Goal: Communication & Community: Answer question/provide support

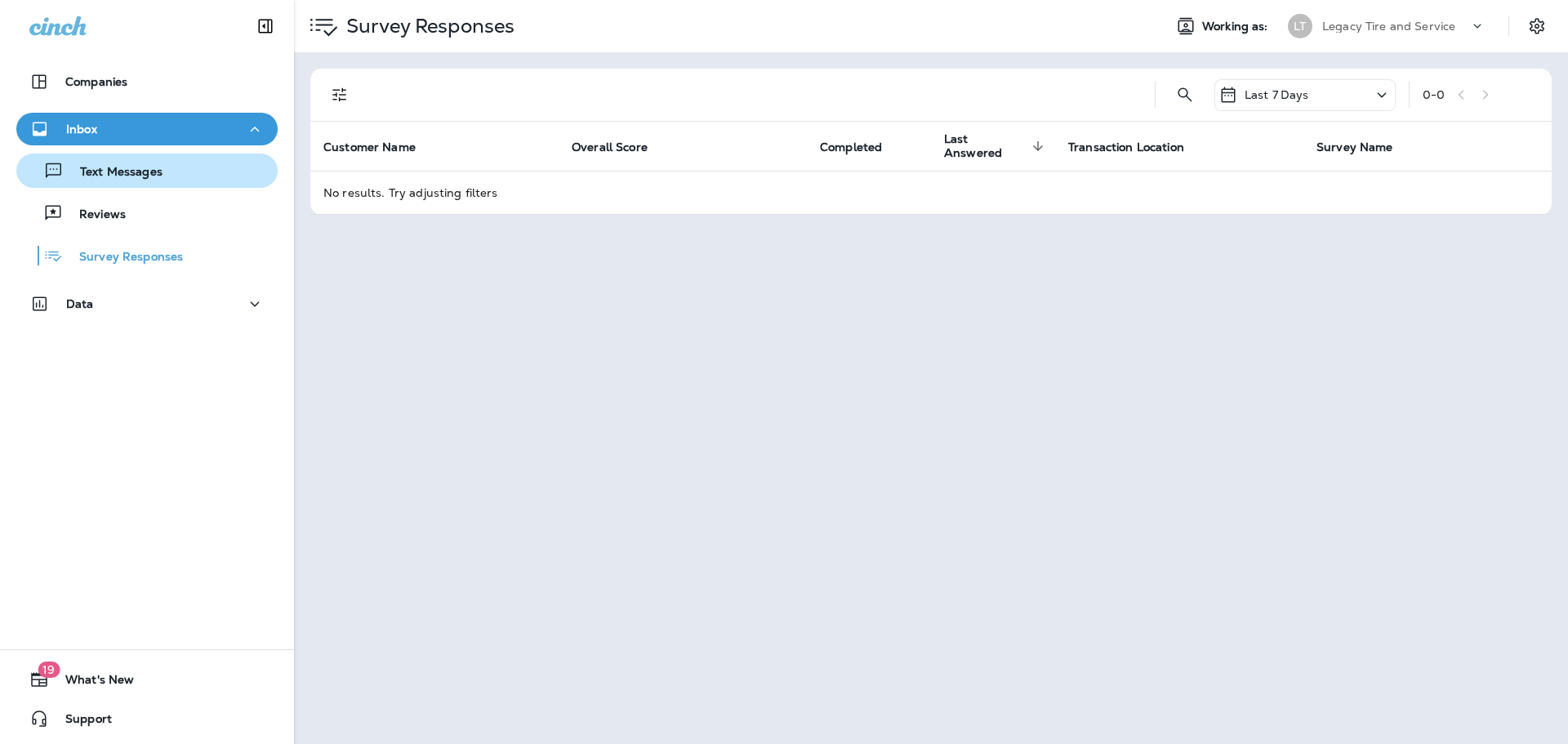
click at [142, 173] on p "Text Messages" at bounding box center [114, 173] width 99 height 16
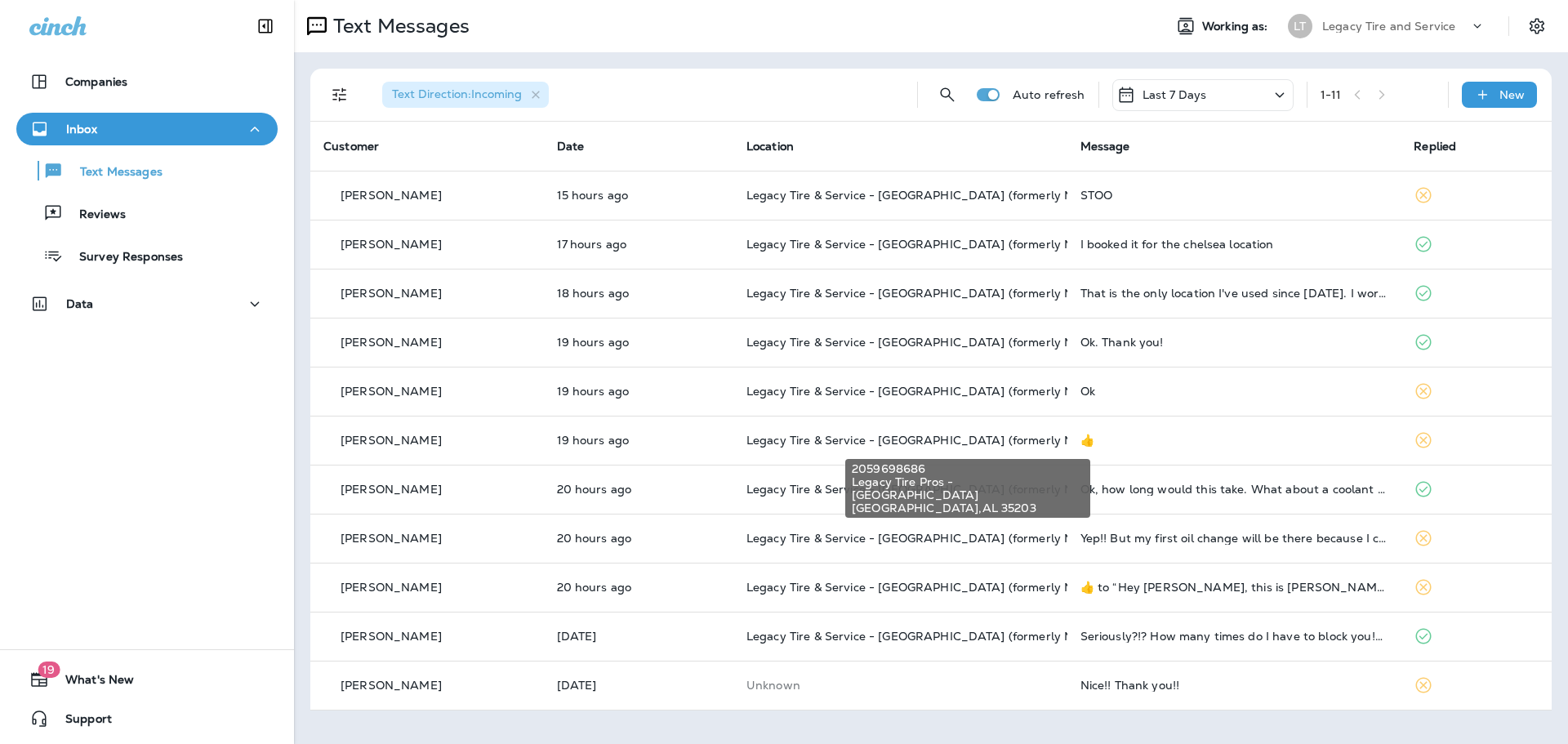
drag, startPoint x: 862, startPoint y: 439, endPoint x: 819, endPoint y: 27, distance: 414.2
click at [819, 27] on div "Text Messages" at bounding box center [721, 26] width 855 height 33
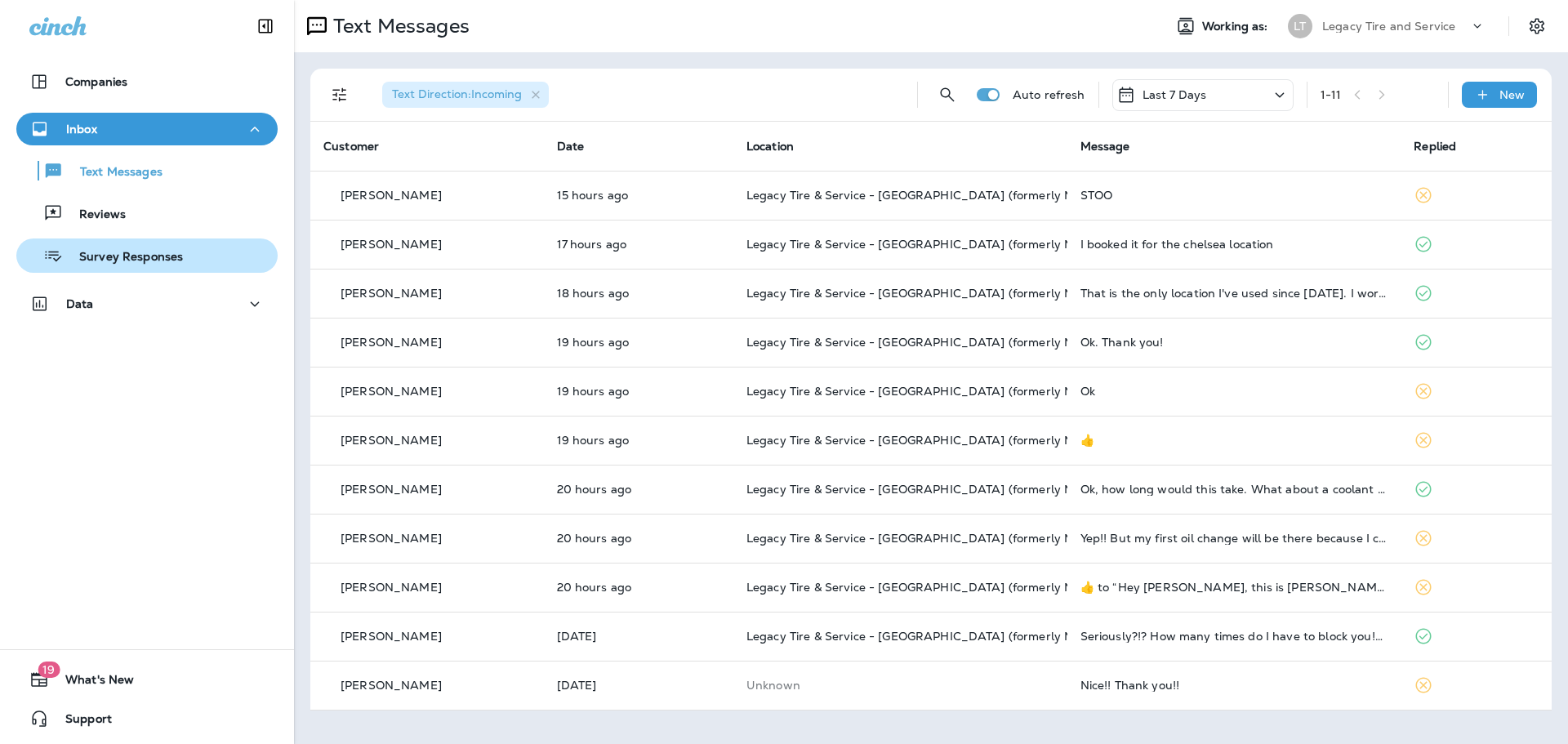
click at [148, 261] on p "Survey Responses" at bounding box center [122, 258] width 120 height 16
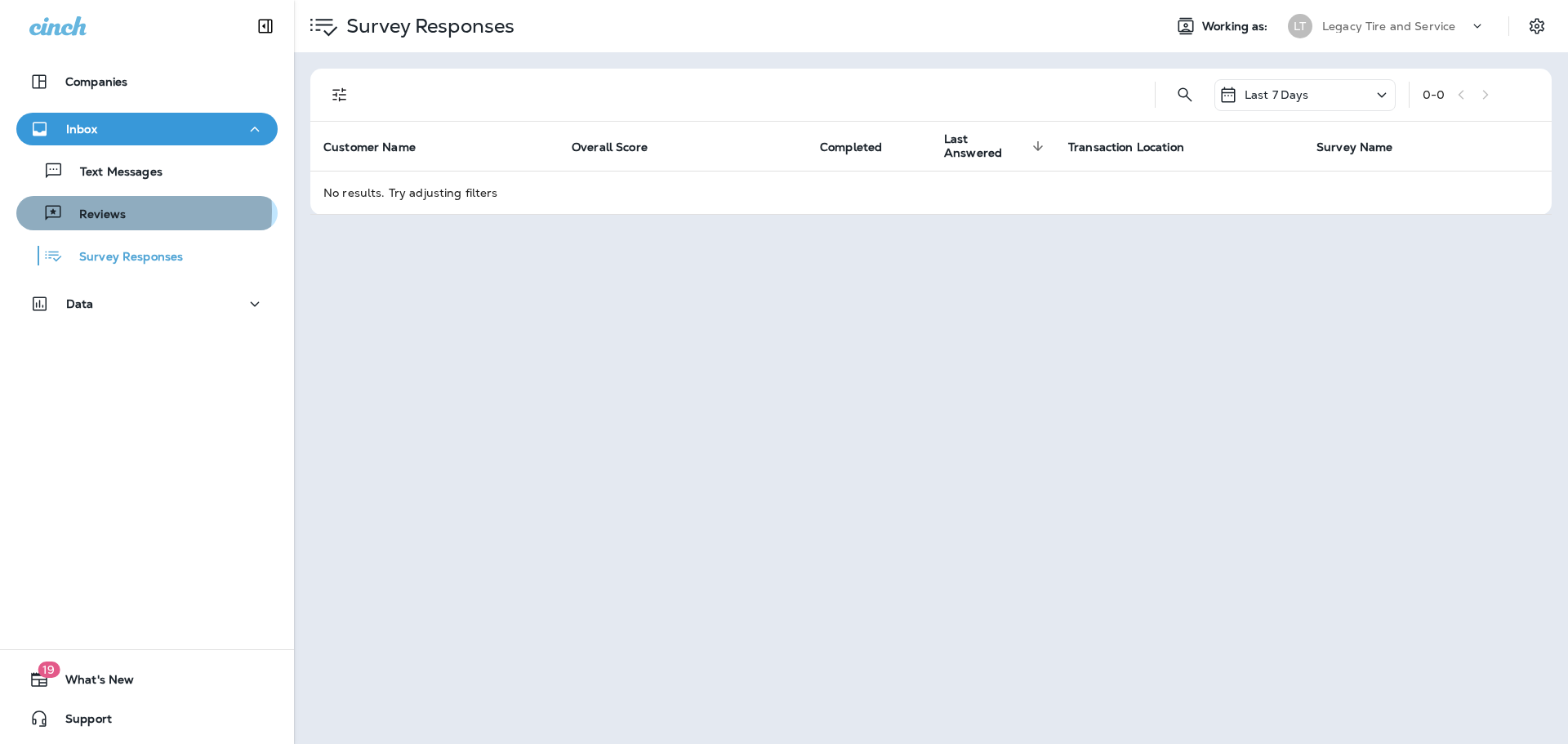
click at [118, 212] on p "Reviews" at bounding box center [94, 215] width 63 height 16
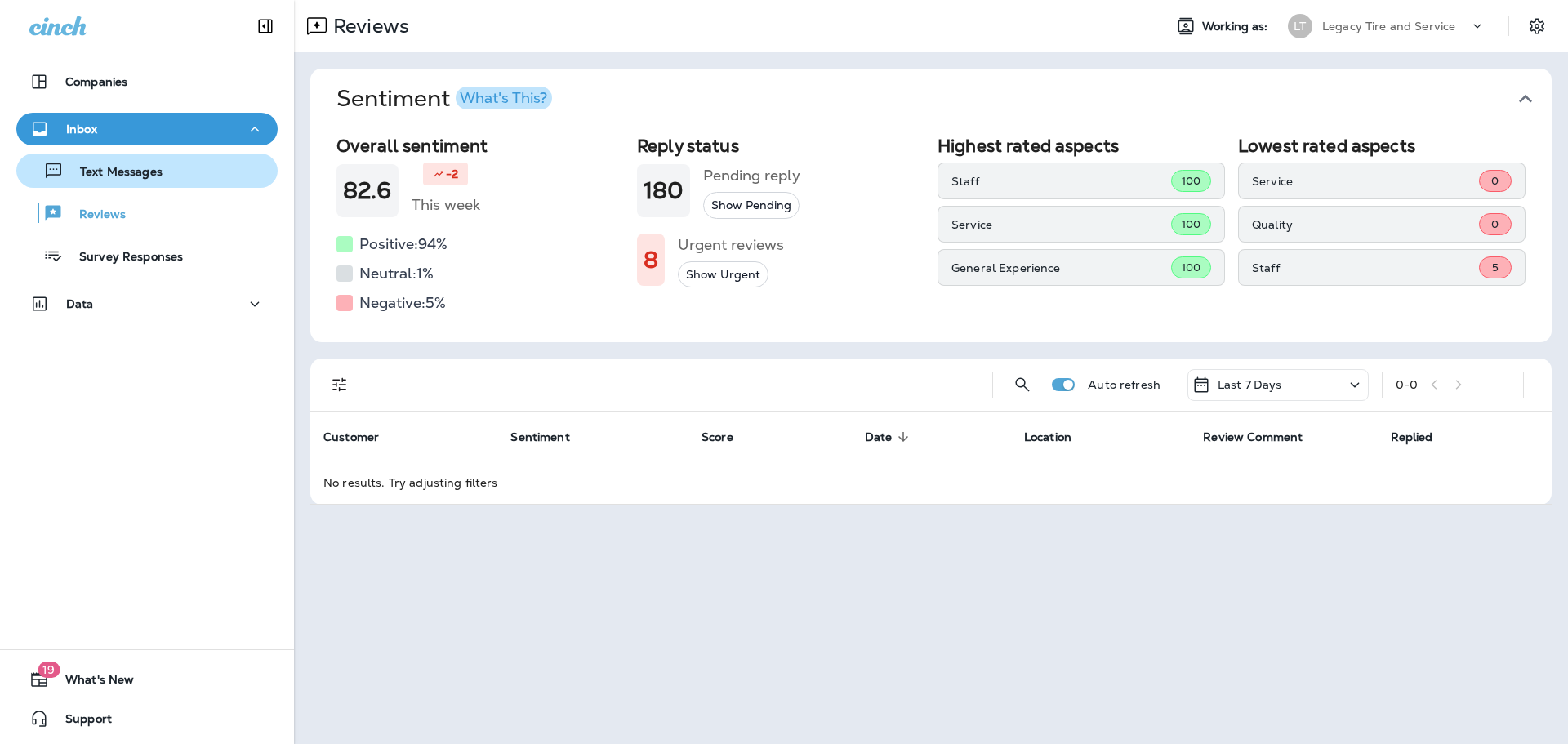
click at [142, 166] on p "Text Messages" at bounding box center [114, 173] width 99 height 16
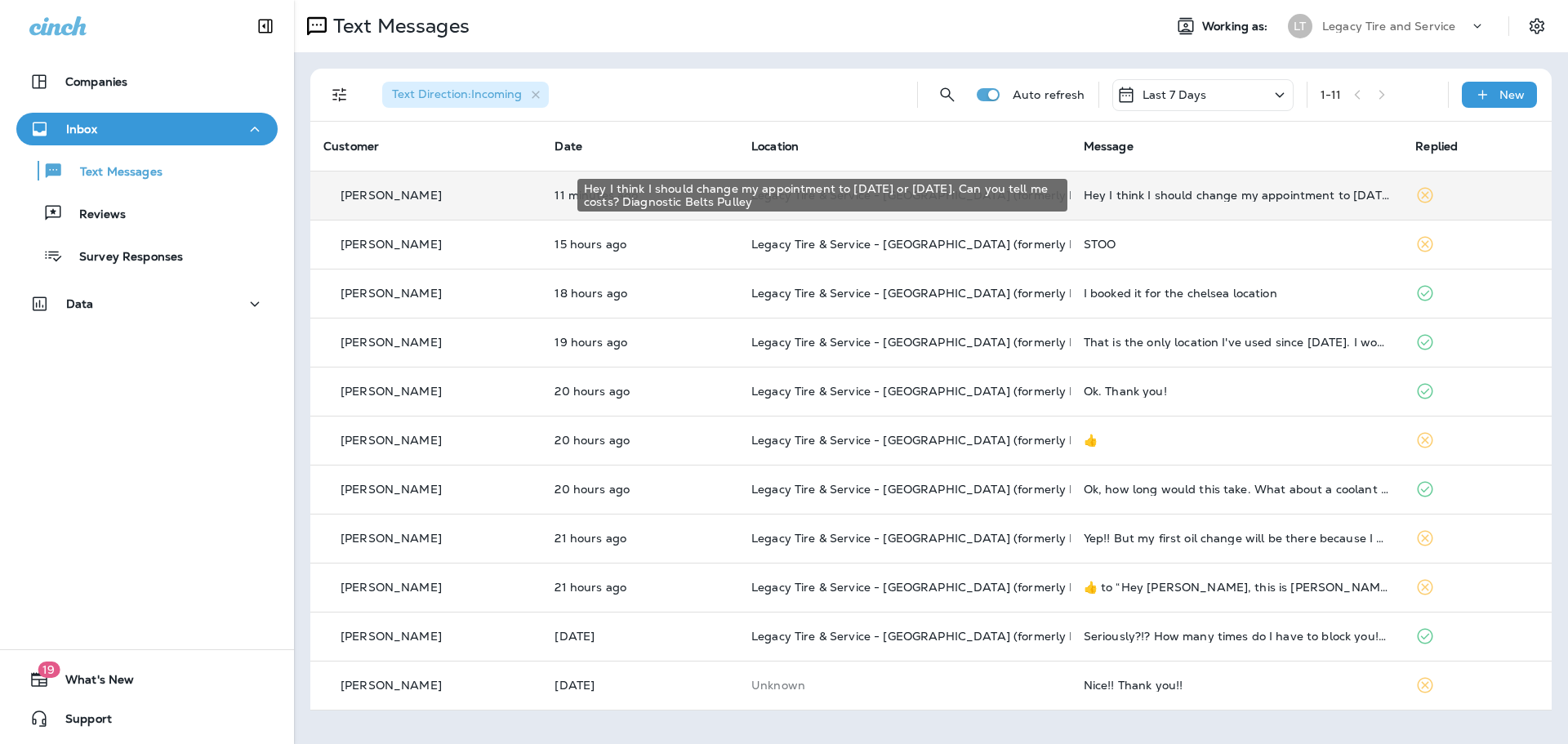
click at [1135, 194] on div "Hey I think I should change my appointment to [DATE] or [DATE]. Can you tell me…" at bounding box center [1237, 195] width 306 height 13
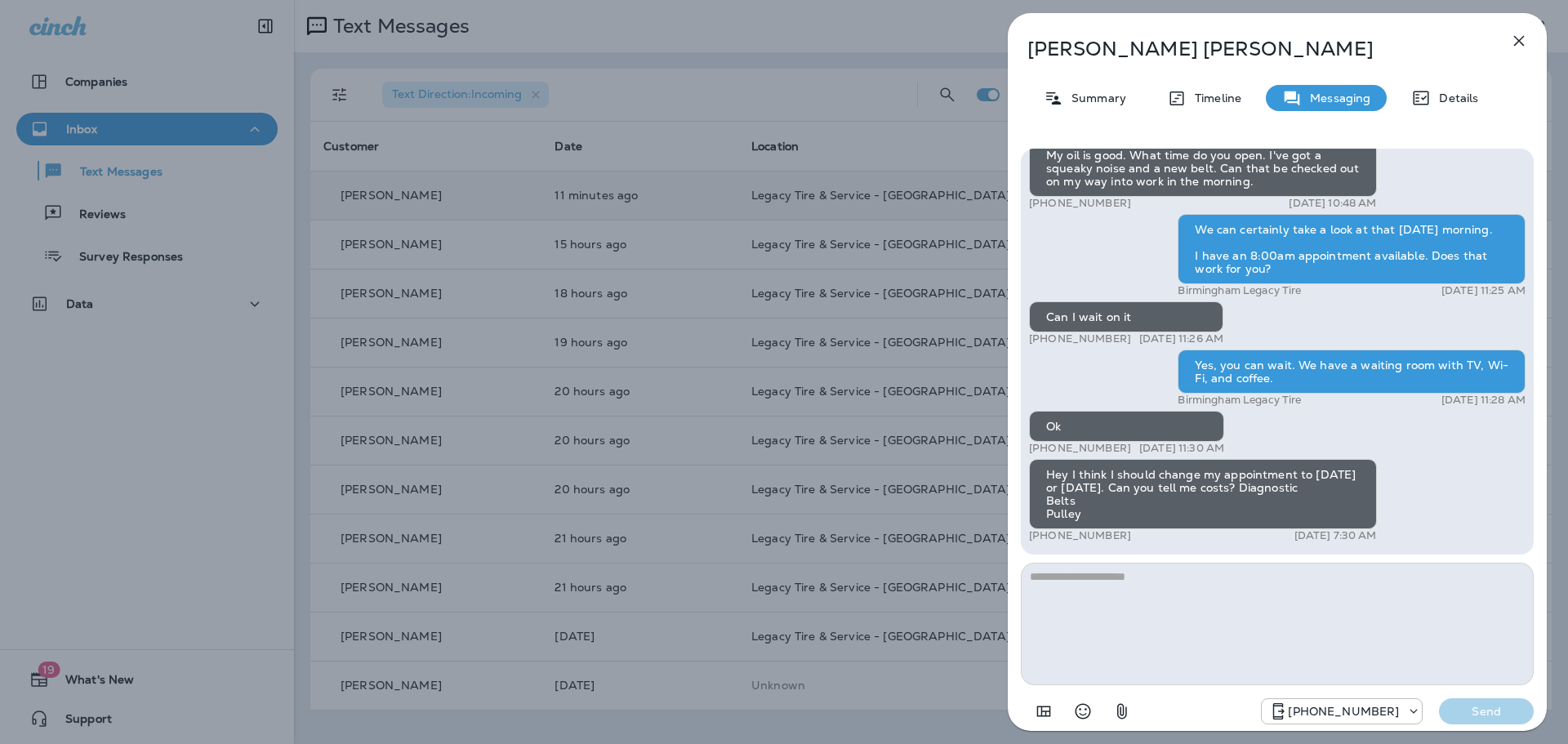
click at [1181, 619] on textarea at bounding box center [1276, 624] width 512 height 123
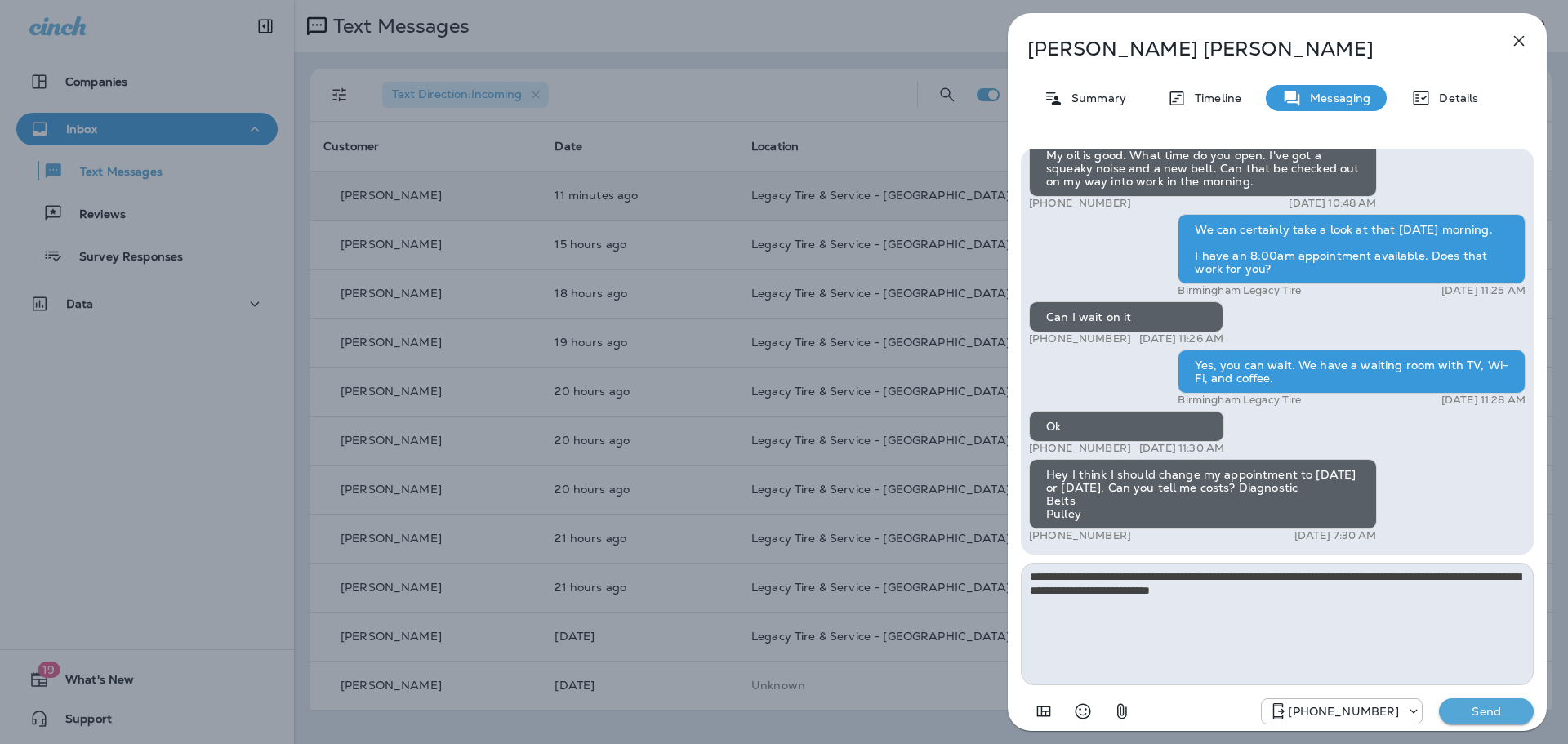
type textarea "**********"
click at [1516, 713] on p "Send" at bounding box center [1485, 711] width 69 height 15
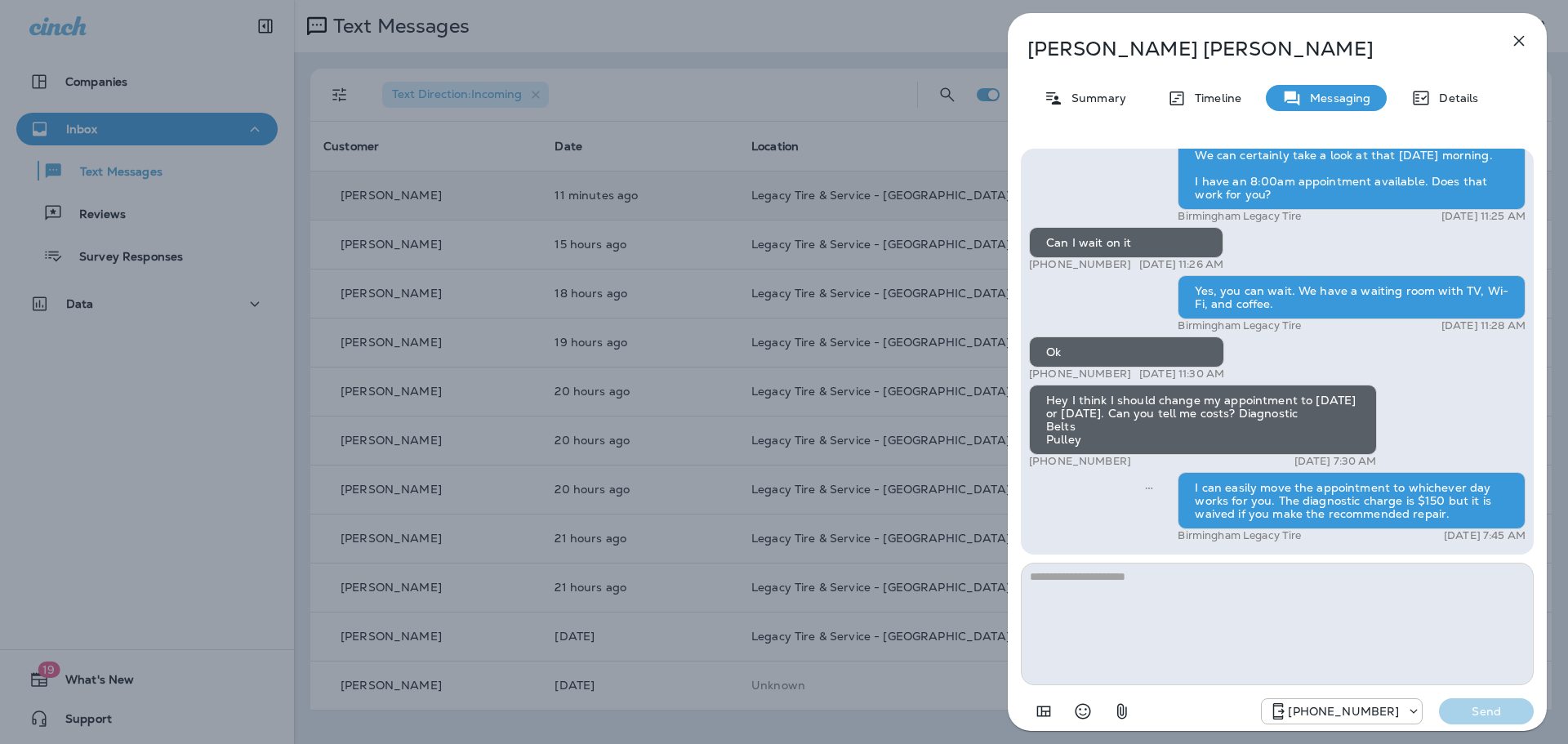
click at [1517, 44] on icon "button" at bounding box center [1518, 41] width 19 height 19
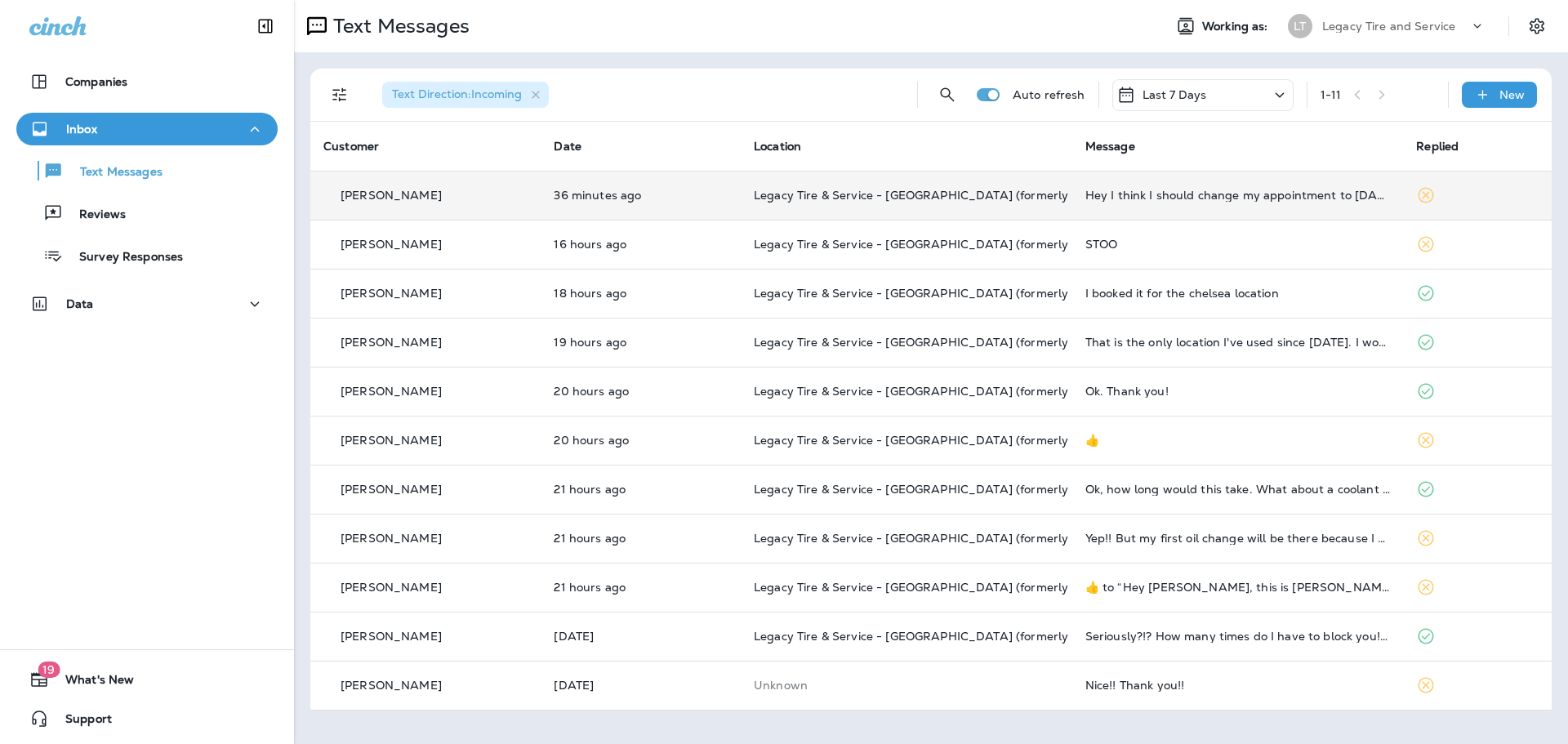
click at [772, 207] on td "Legacy Tire & Service - [GEOGRAPHIC_DATA] (formerly Magic City Tire & Service)" at bounding box center [906, 195] width 331 height 49
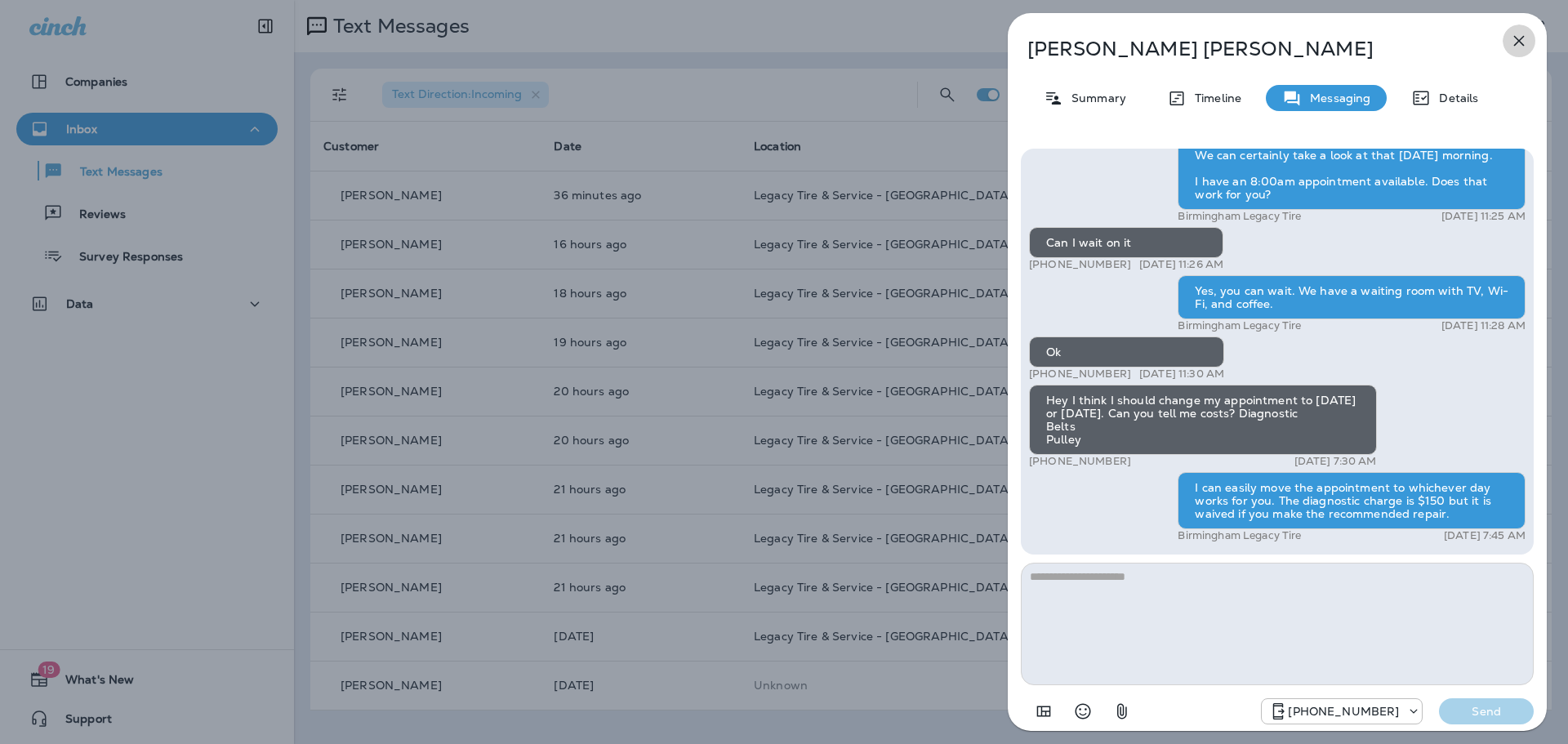
click at [1520, 42] on icon "button" at bounding box center [1518, 41] width 11 height 11
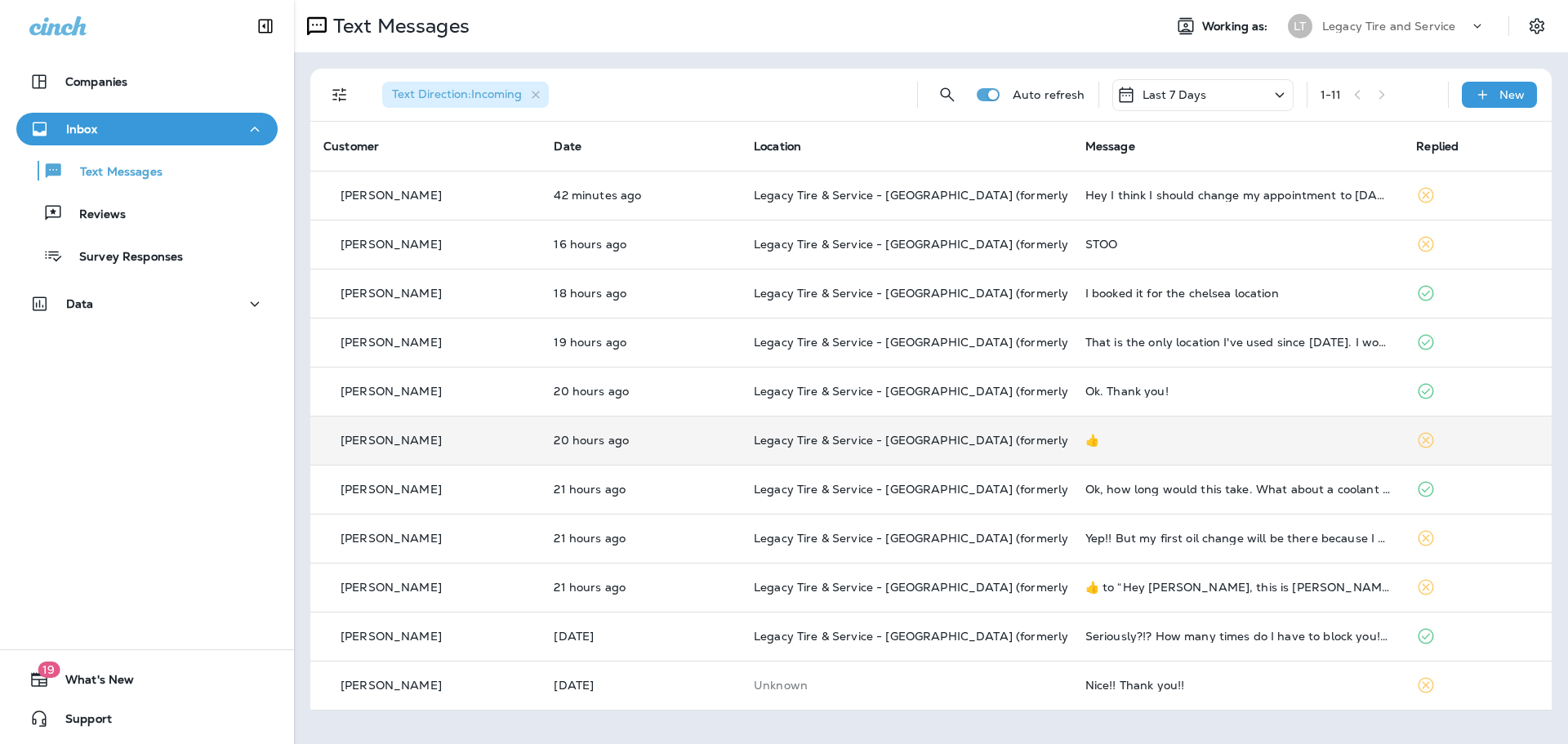
click at [724, 446] on td "20 hours ago" at bounding box center [641, 441] width 200 height 49
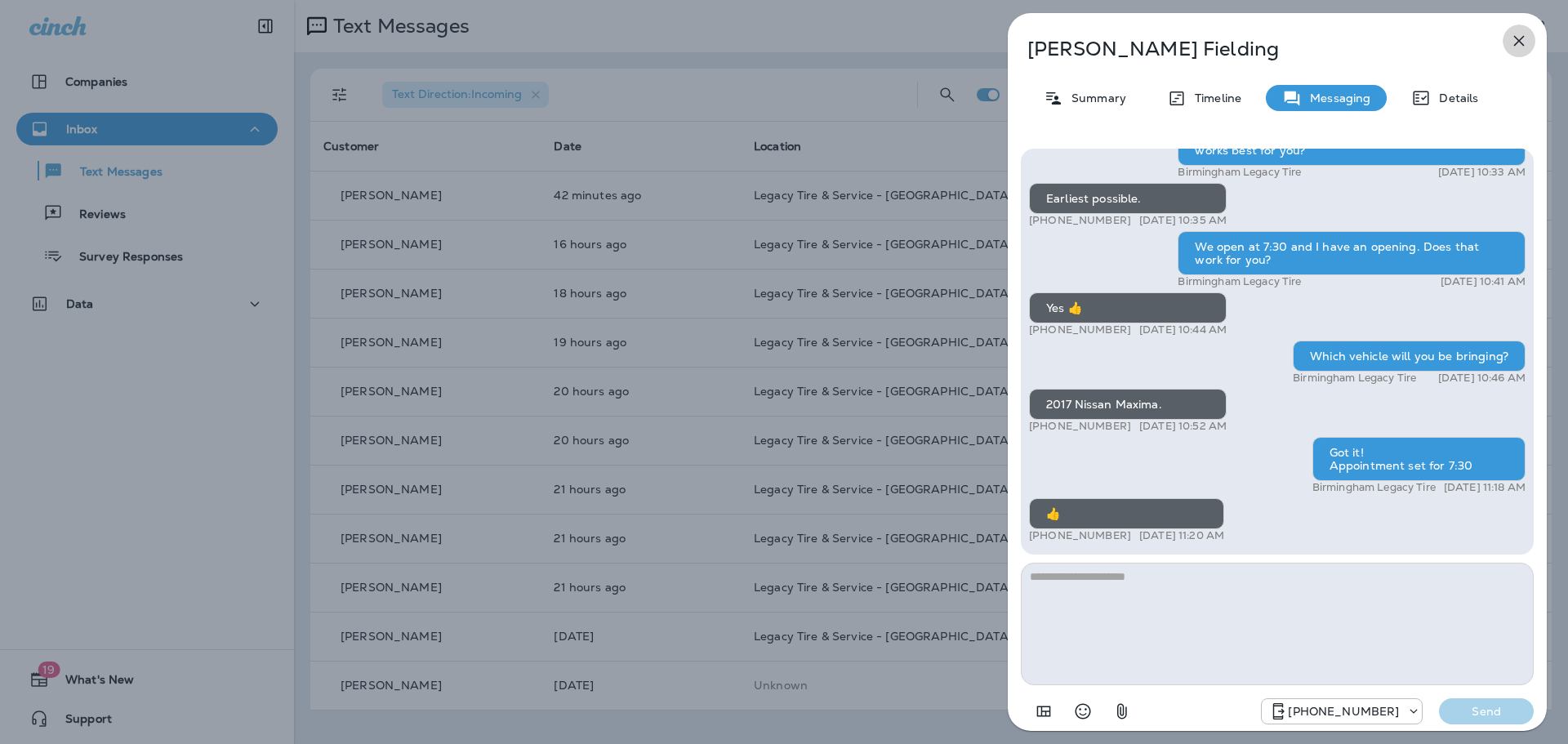
click at [1517, 35] on icon "button" at bounding box center [1518, 41] width 19 height 19
